Goal: Transaction & Acquisition: Book appointment/travel/reservation

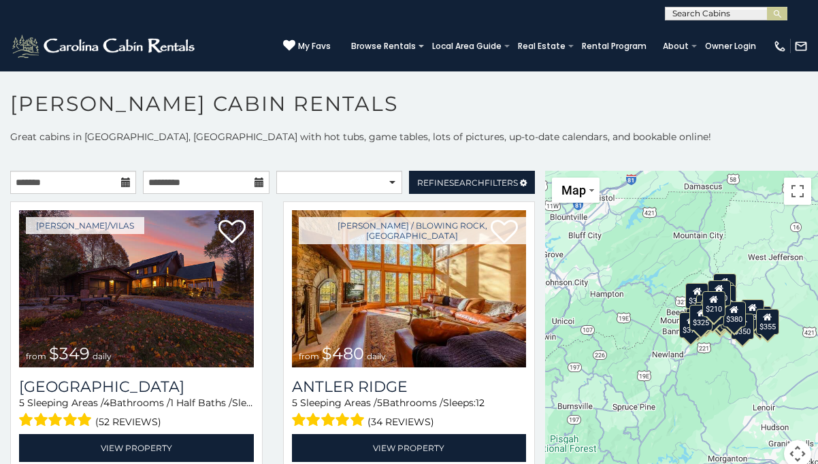
scroll to position [12, 0]
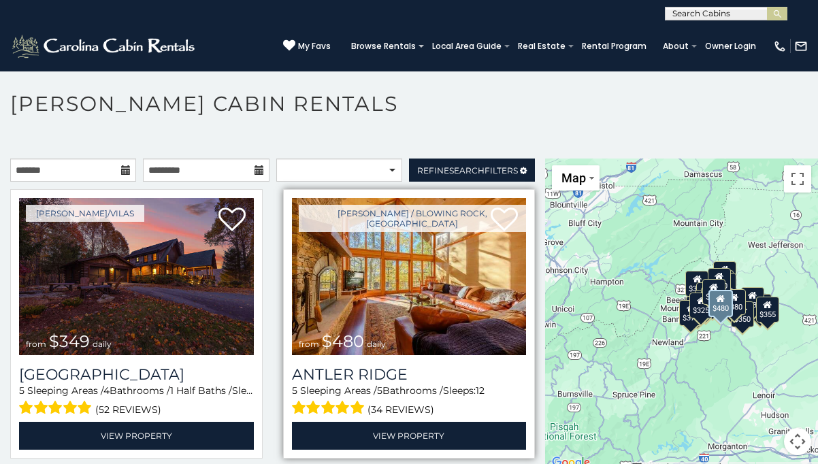
click at [441, 271] on img at bounding box center [409, 276] width 235 height 157
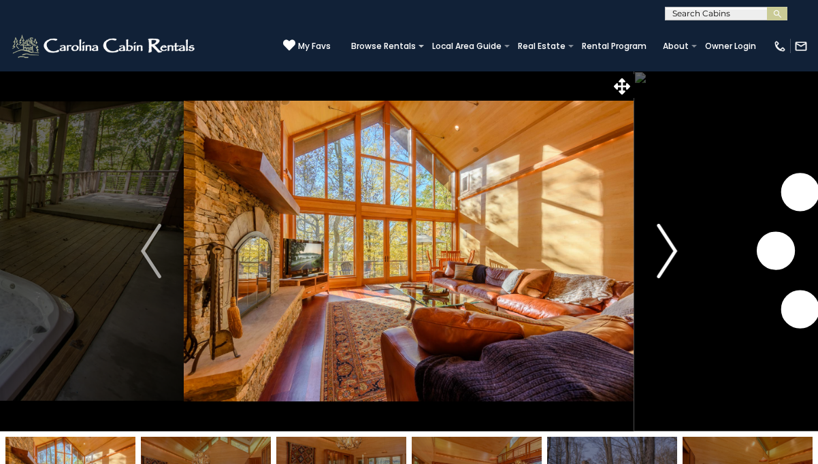
click at [670, 251] on img "Next" at bounding box center [667, 251] width 20 height 54
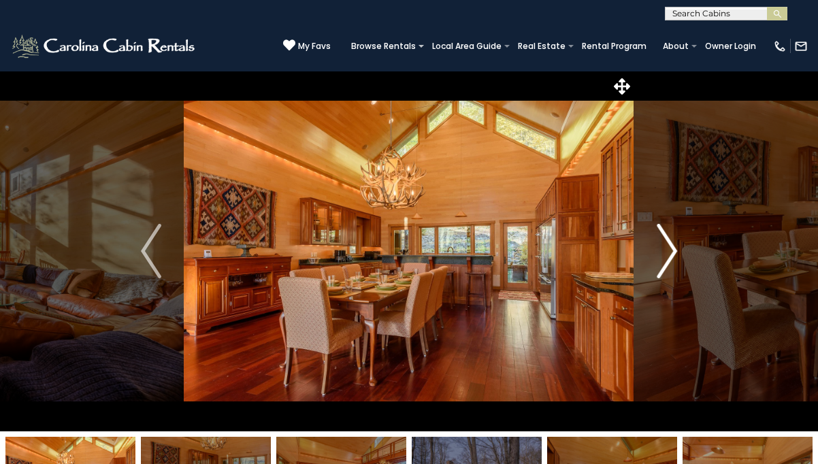
click at [670, 251] on img "Next" at bounding box center [667, 251] width 20 height 54
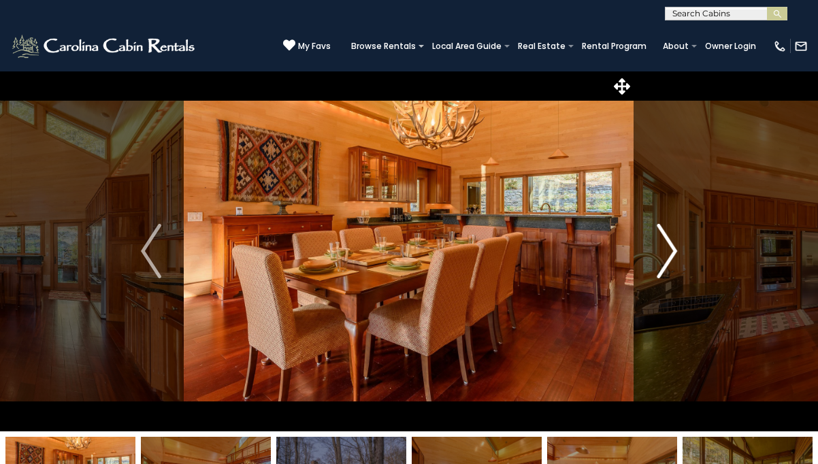
click at [670, 251] on img "Next" at bounding box center [667, 251] width 20 height 54
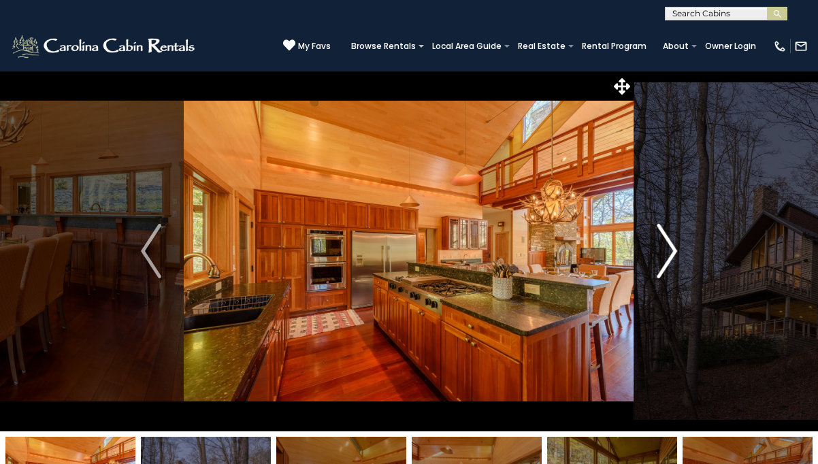
click at [670, 251] on img "Next" at bounding box center [667, 251] width 20 height 54
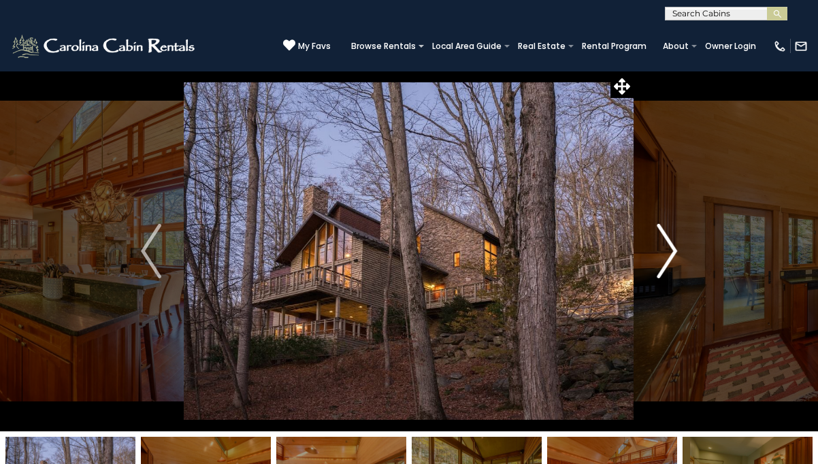
click at [670, 251] on img "Next" at bounding box center [667, 251] width 20 height 54
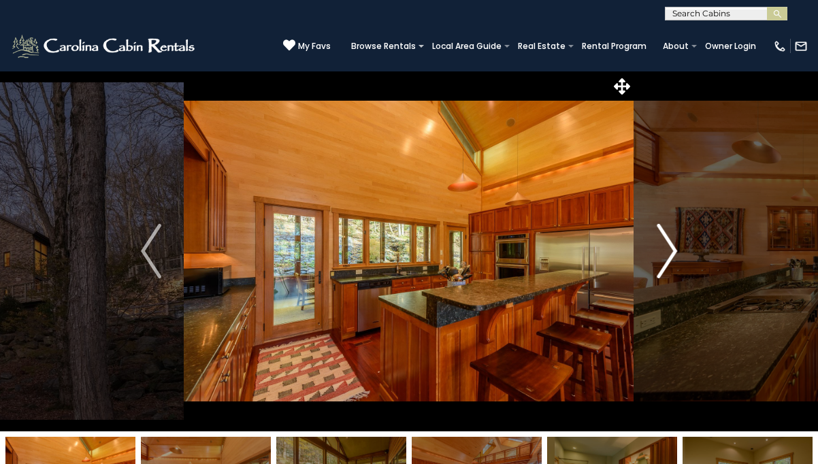
click at [670, 251] on img "Next" at bounding box center [667, 251] width 20 height 54
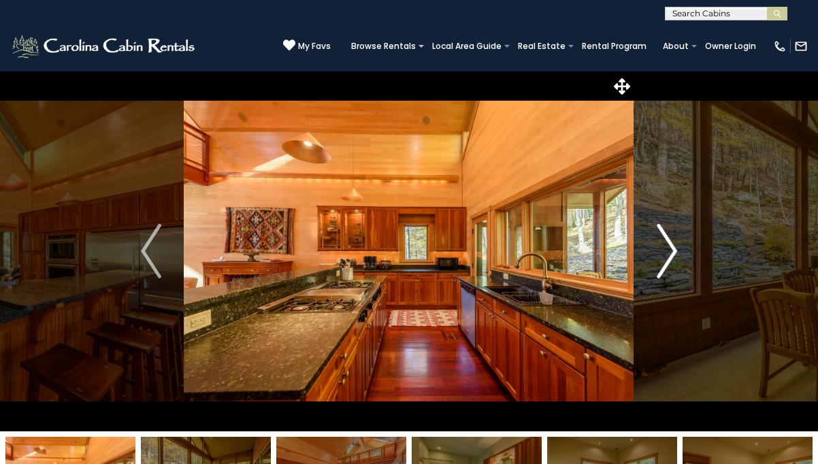
click at [670, 251] on img "Next" at bounding box center [667, 251] width 20 height 54
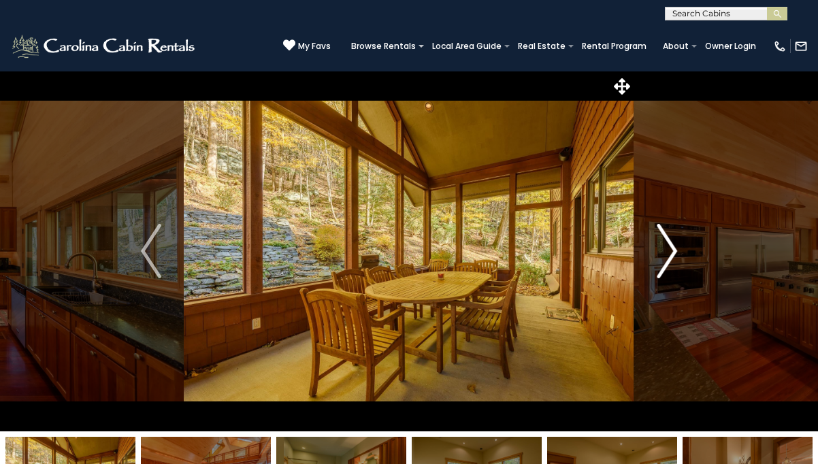
click at [670, 251] on img "Next" at bounding box center [667, 251] width 20 height 54
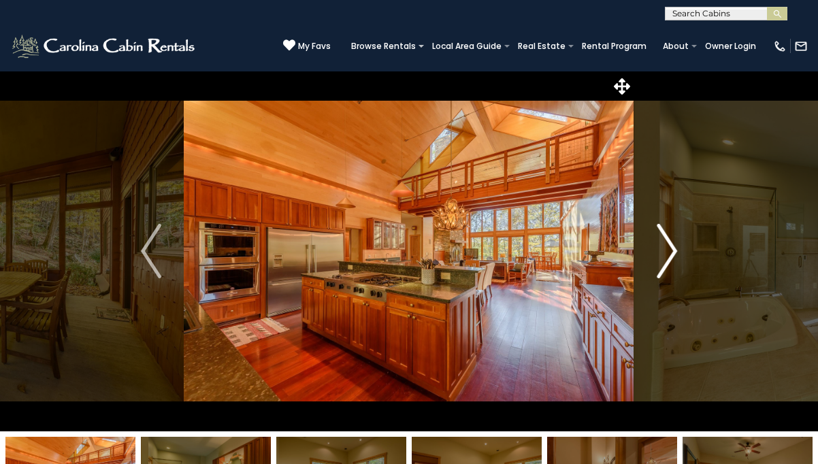
click at [670, 251] on img "Next" at bounding box center [667, 251] width 20 height 54
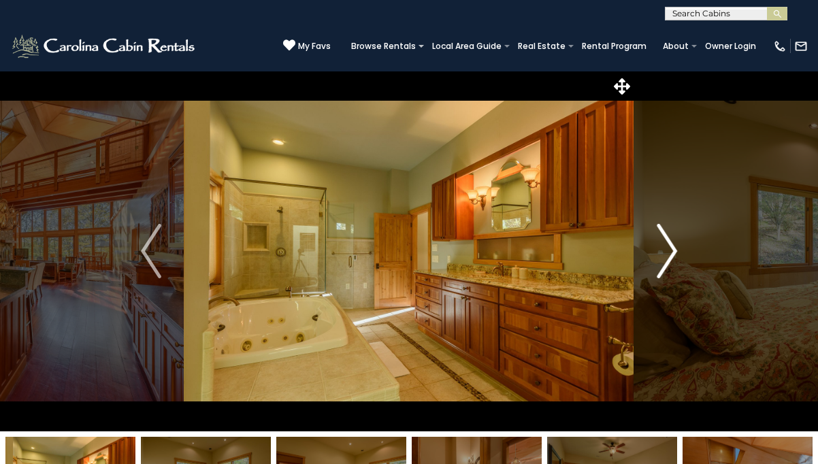
click at [670, 251] on img "Next" at bounding box center [667, 251] width 20 height 54
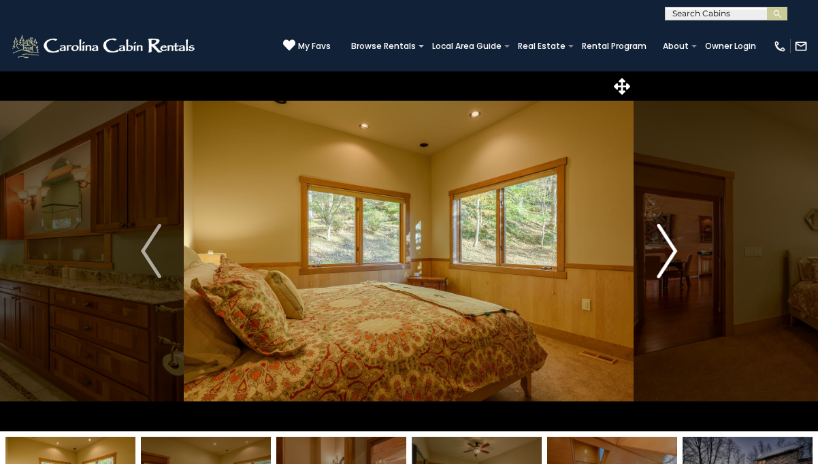
click at [670, 251] on img "Next" at bounding box center [667, 251] width 20 height 54
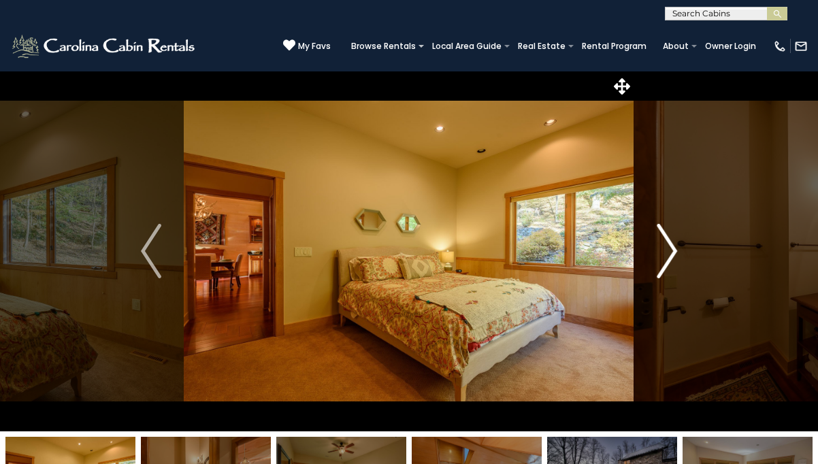
click at [670, 251] on img "Next" at bounding box center [667, 251] width 20 height 54
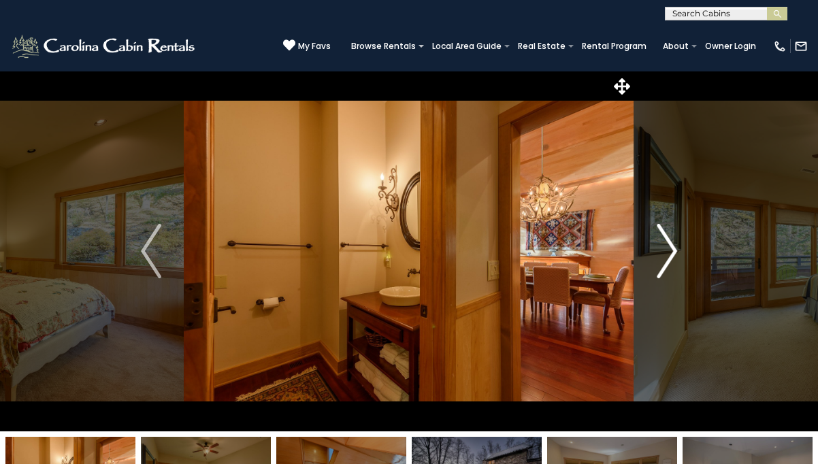
click at [670, 251] on img "Next" at bounding box center [667, 251] width 20 height 54
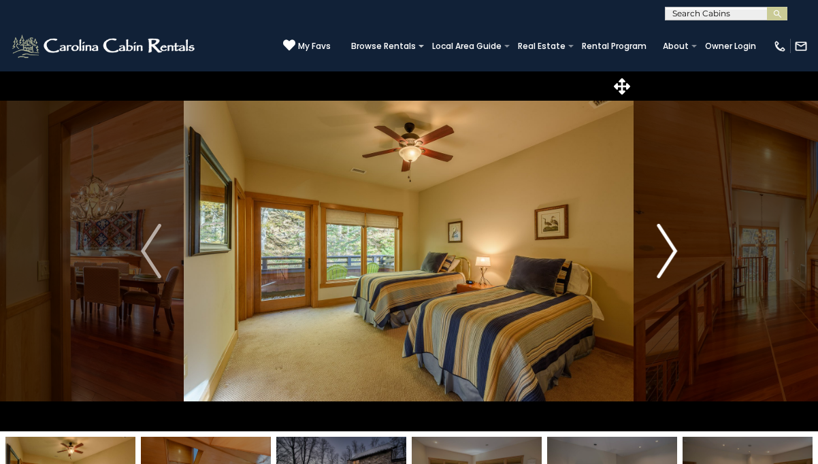
click at [670, 251] on img "Next" at bounding box center [667, 251] width 20 height 54
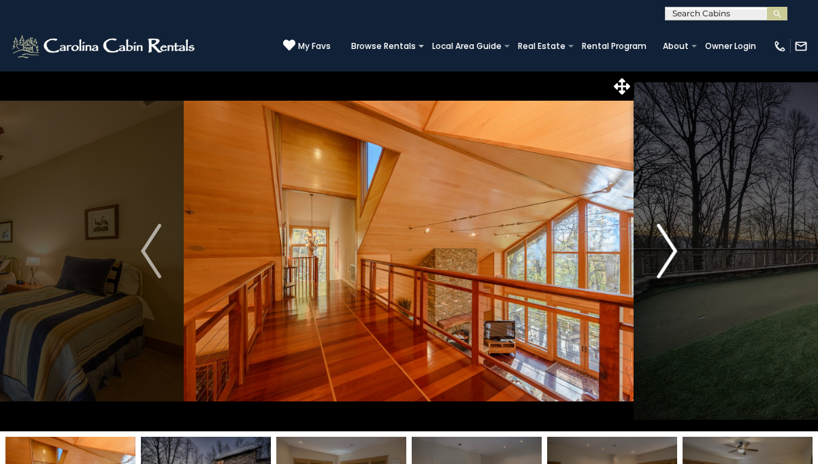
click at [670, 251] on img "Next" at bounding box center [667, 251] width 20 height 54
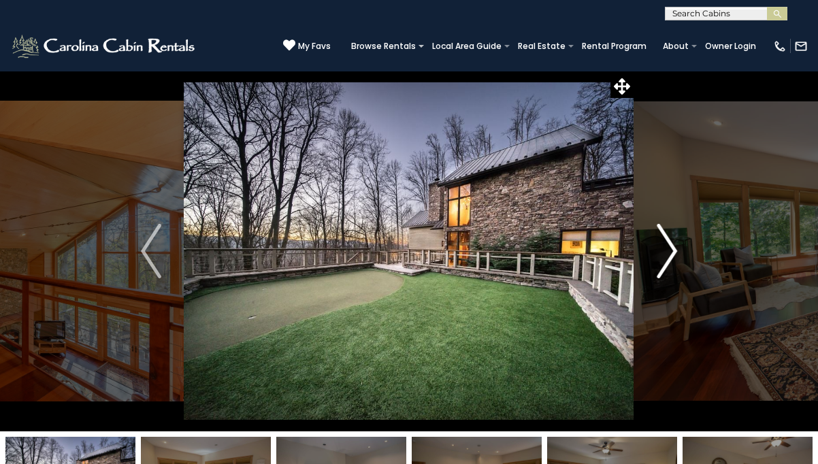
click at [670, 251] on img "Next" at bounding box center [667, 251] width 20 height 54
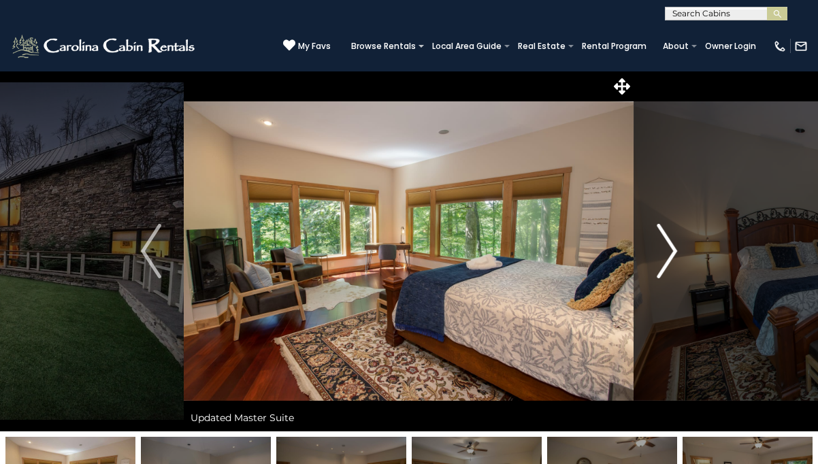
click at [670, 251] on img "Next" at bounding box center [667, 251] width 20 height 54
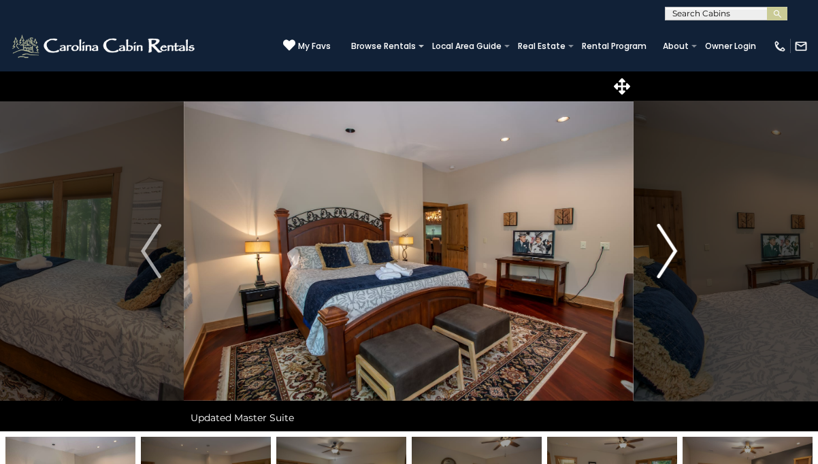
click at [670, 251] on img "Next" at bounding box center [667, 251] width 20 height 54
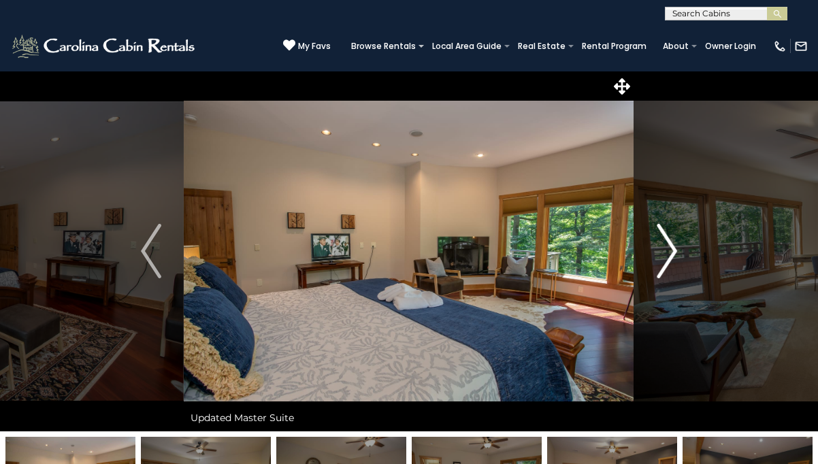
click at [670, 251] on img "Next" at bounding box center [667, 251] width 20 height 54
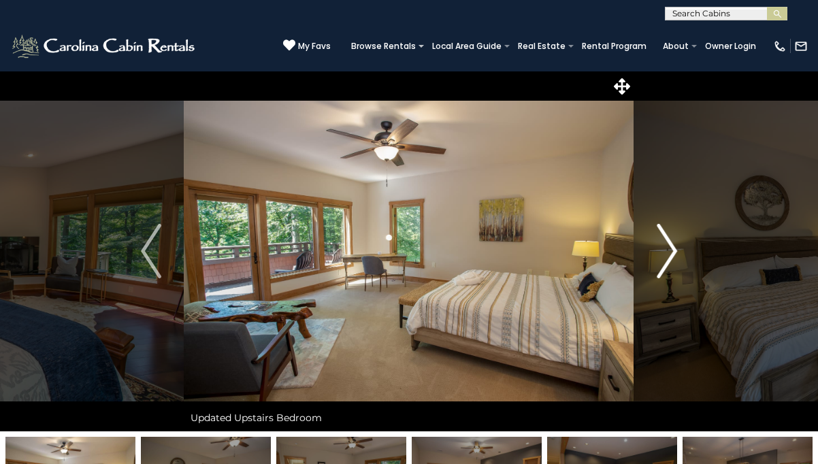
click at [670, 251] on img "Next" at bounding box center [667, 251] width 20 height 54
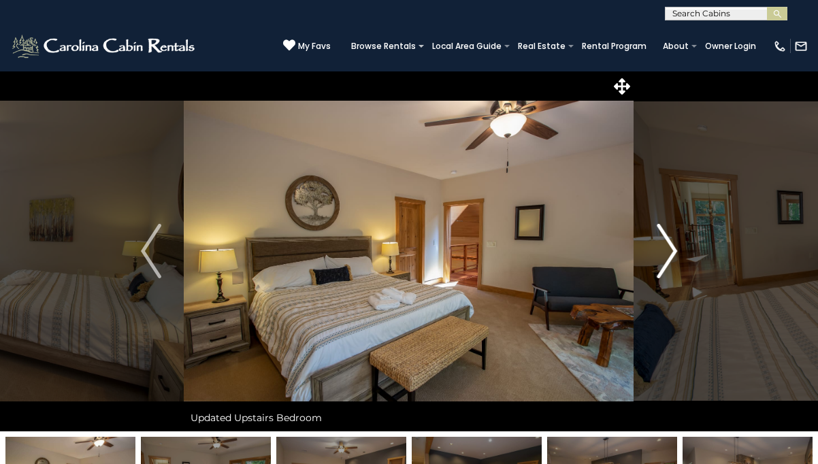
click at [670, 251] on img "Next" at bounding box center [667, 251] width 20 height 54
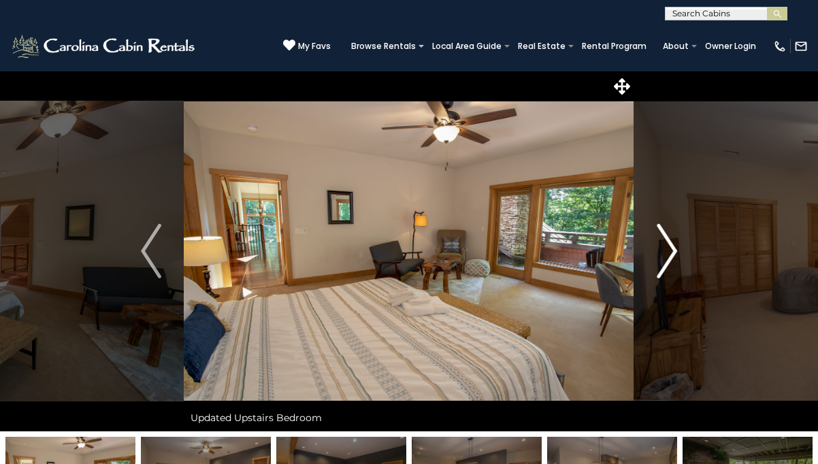
click at [670, 251] on img "Next" at bounding box center [667, 251] width 20 height 54
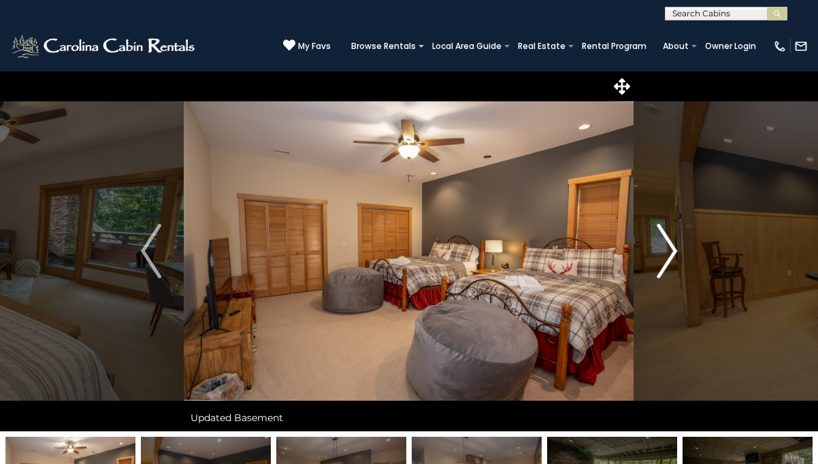
click at [670, 251] on img "Next" at bounding box center [667, 251] width 20 height 54
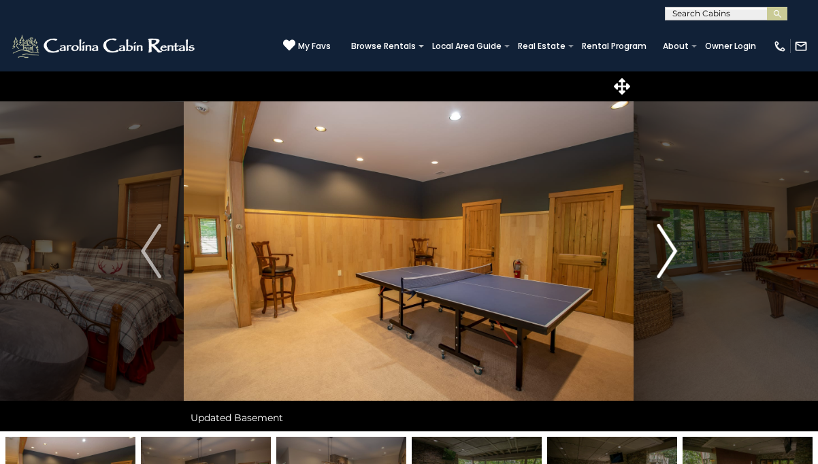
click at [670, 251] on img "Next" at bounding box center [667, 251] width 20 height 54
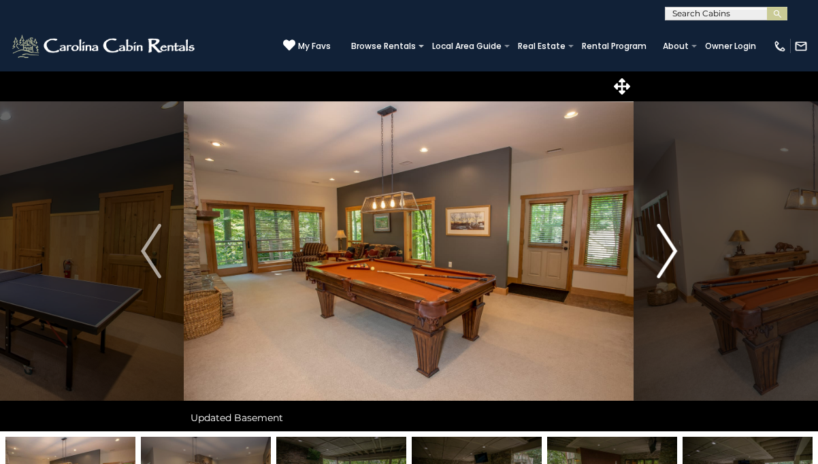
click at [670, 251] on img "Next" at bounding box center [667, 251] width 20 height 54
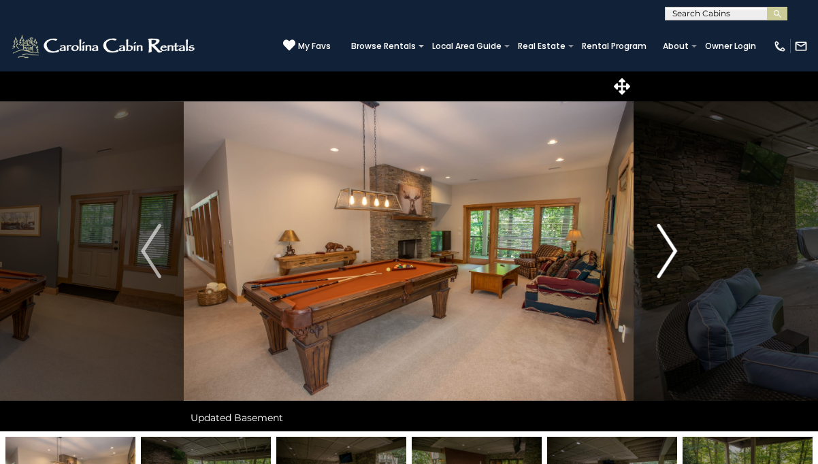
click at [670, 251] on img "Next" at bounding box center [667, 251] width 20 height 54
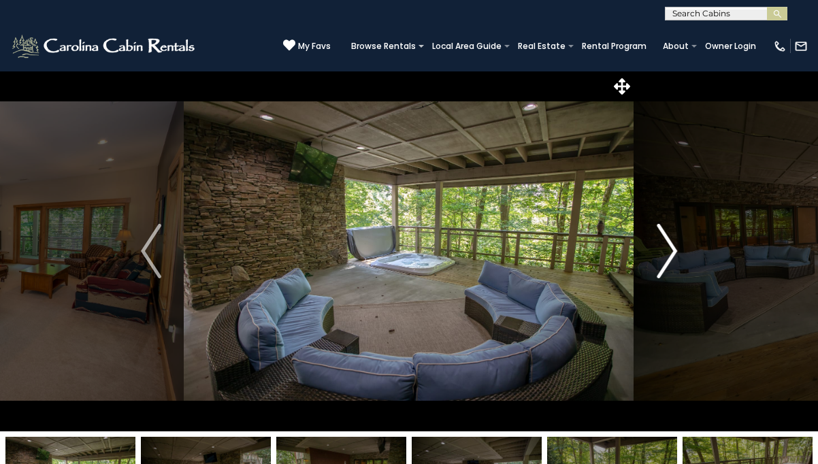
click at [670, 251] on img "Next" at bounding box center [667, 251] width 20 height 54
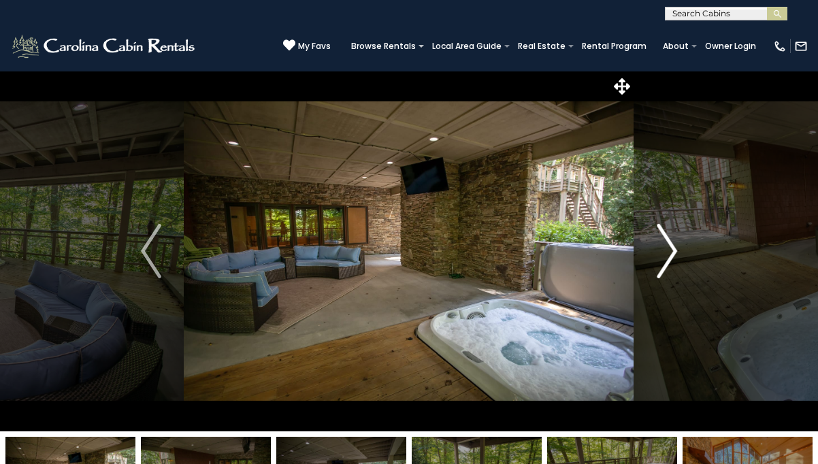
click at [670, 251] on img "Next" at bounding box center [667, 251] width 20 height 54
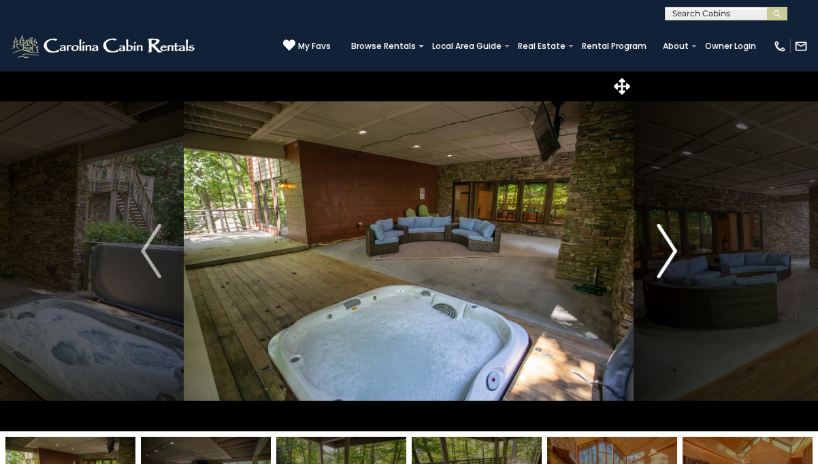
click at [670, 251] on img "Next" at bounding box center [667, 251] width 20 height 54
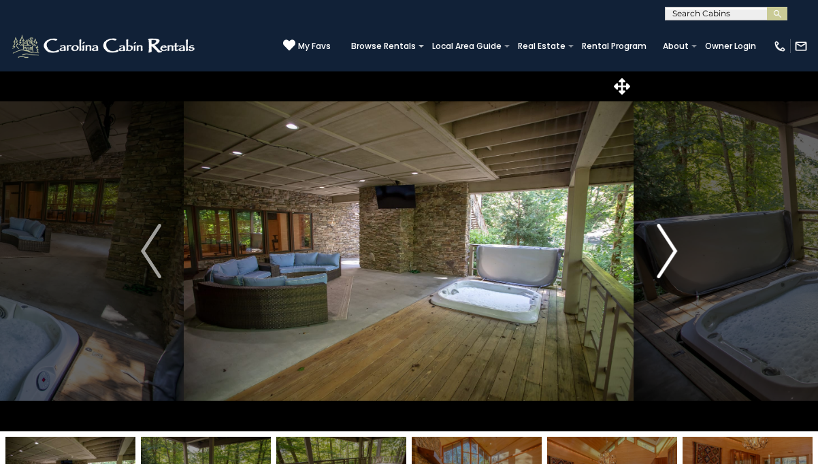
click at [670, 251] on img "Next" at bounding box center [667, 251] width 20 height 54
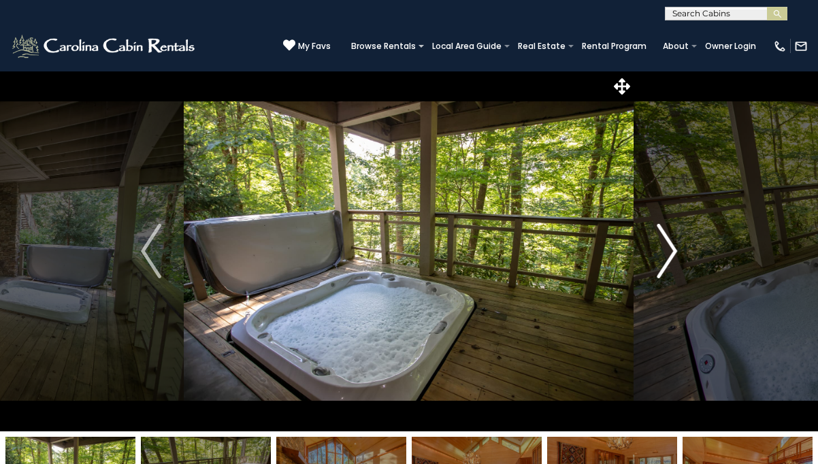
click at [670, 251] on img "Next" at bounding box center [667, 251] width 20 height 54
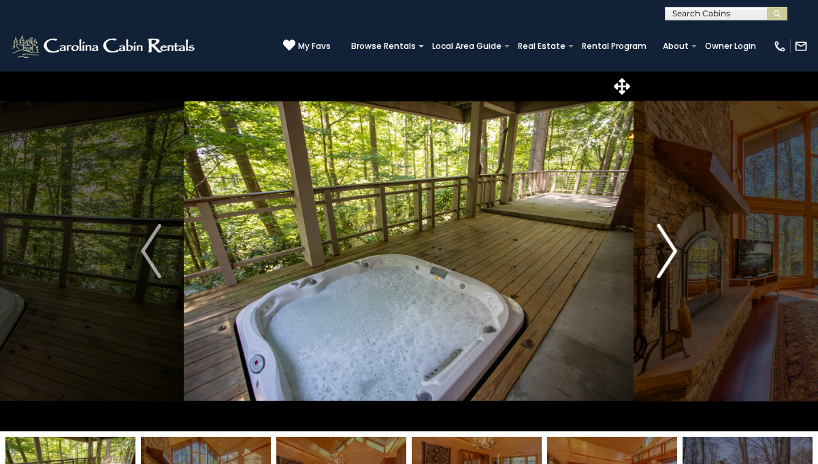
click at [670, 251] on img "Next" at bounding box center [667, 251] width 20 height 54
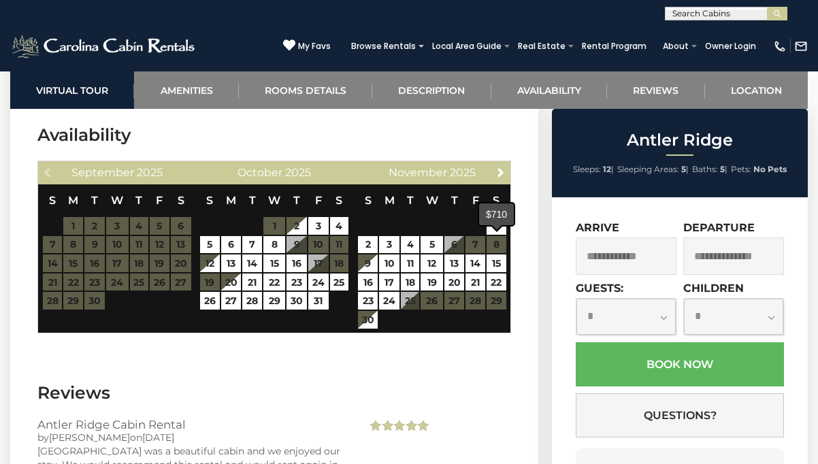
scroll to position [2943, 0]
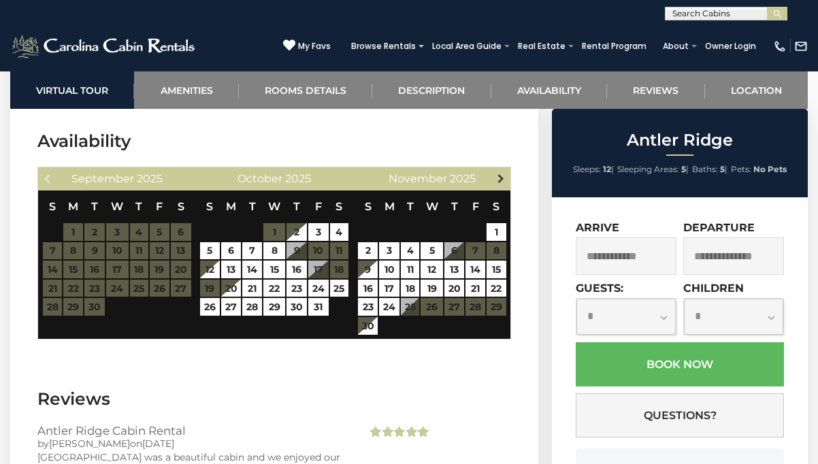
click at [502, 173] on span "Next" at bounding box center [501, 178] width 11 height 11
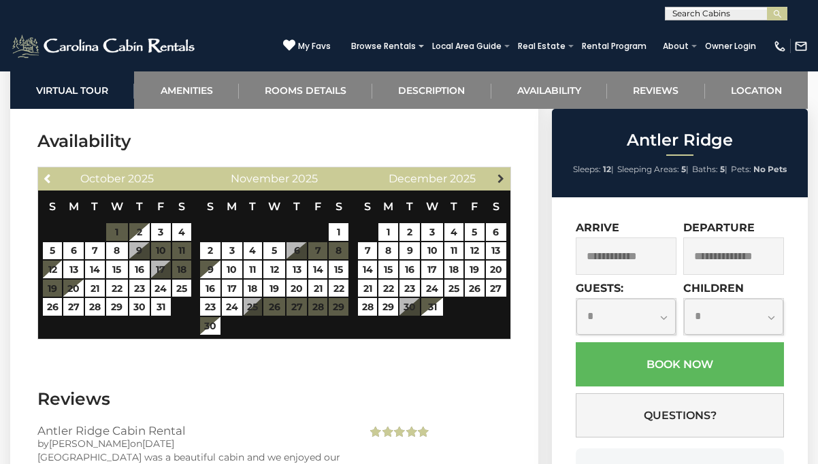
click at [503, 173] on span "Next" at bounding box center [501, 178] width 11 height 11
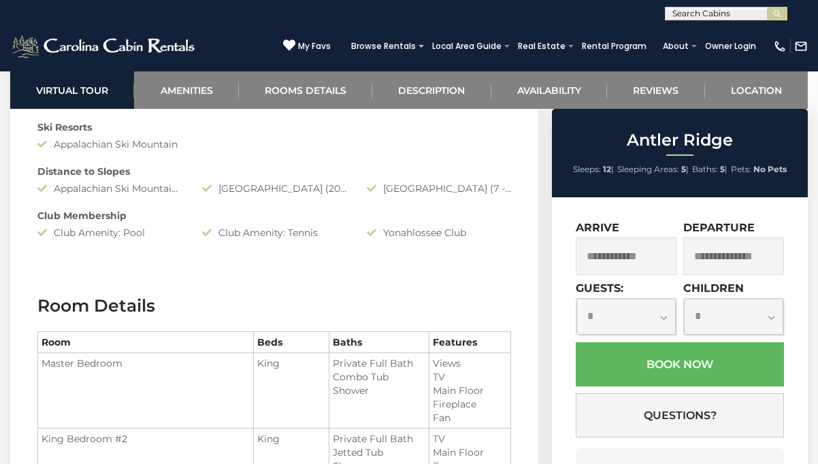
scroll to position [1389, 0]
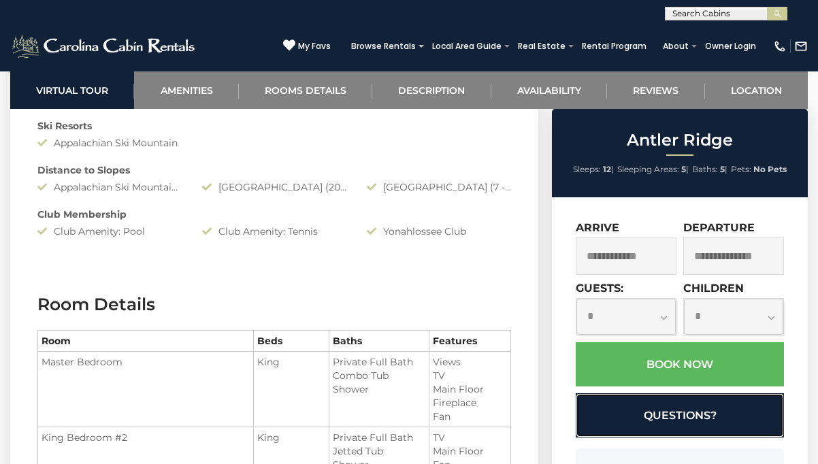
click at [687, 418] on button "Questions?" at bounding box center [680, 415] width 208 height 44
select select "*"
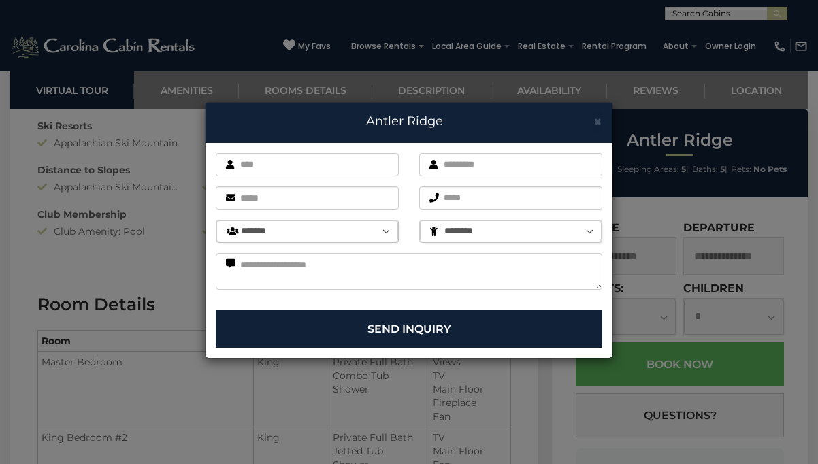
click at [174, 307] on div "× Antler Ridge First name is required. Last name is required. Email is required…" at bounding box center [409, 232] width 818 height 464
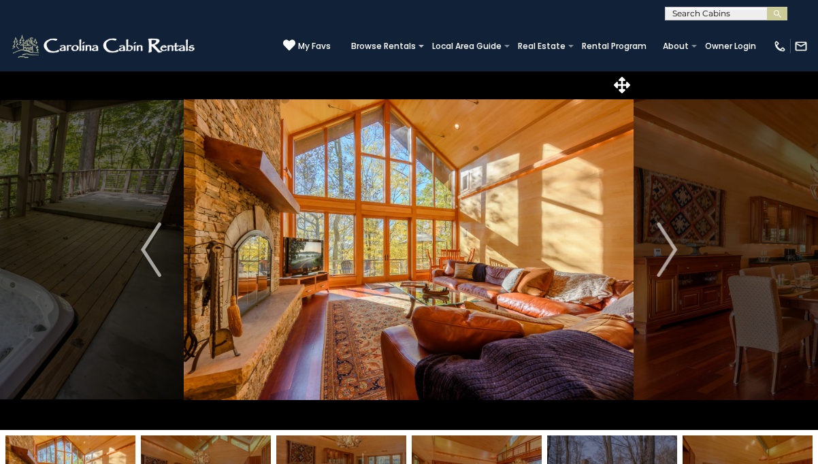
scroll to position [0, 0]
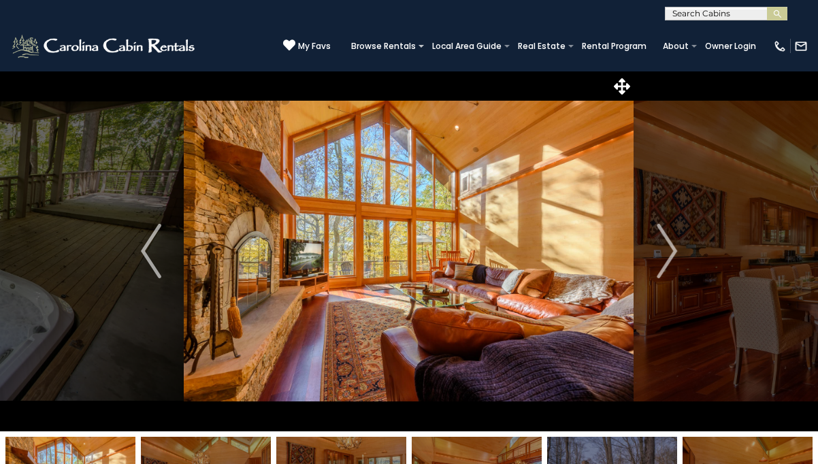
drag, startPoint x: 719, startPoint y: 133, endPoint x: 729, endPoint y: 131, distance: 9.7
